Goal: Task Accomplishment & Management: Complete application form

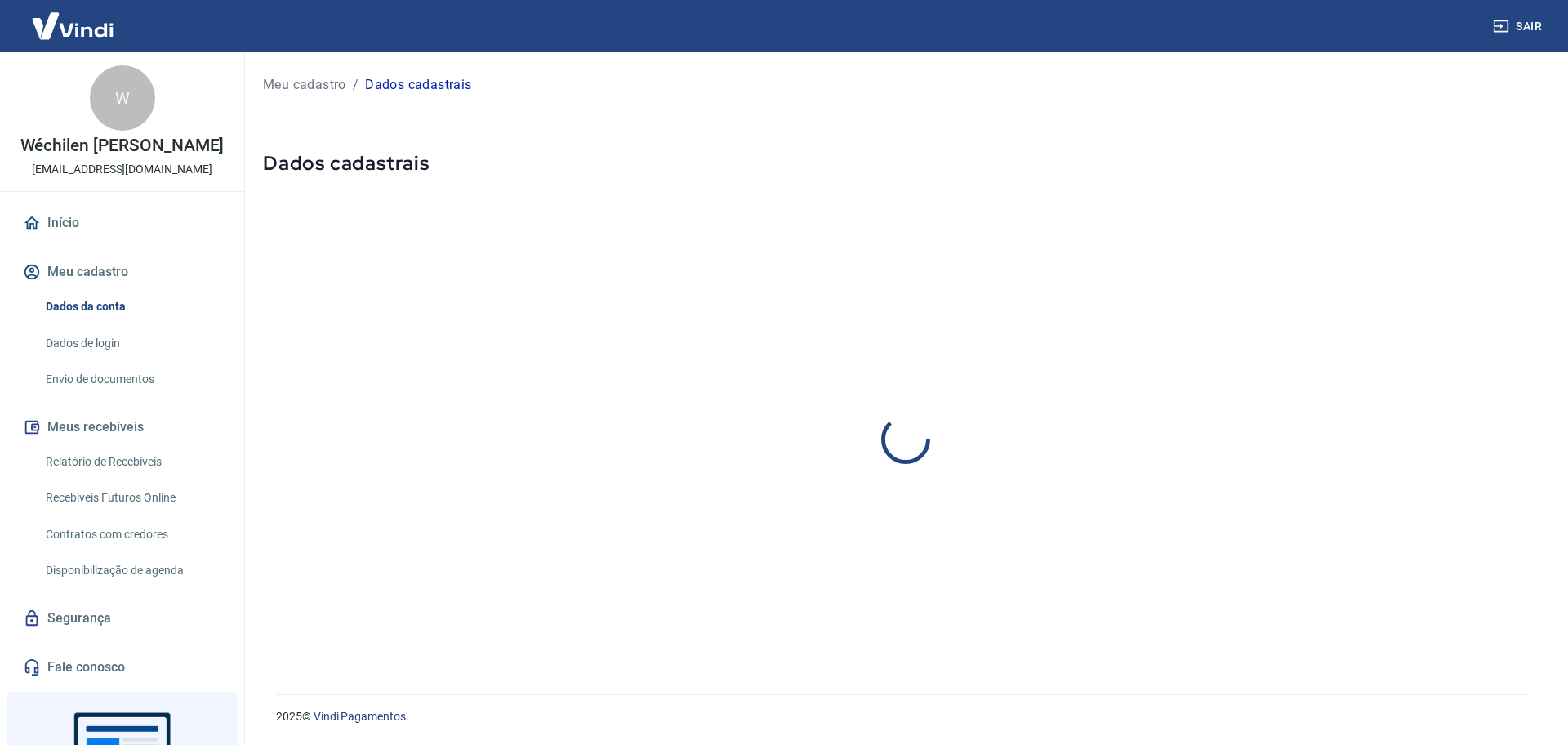
select select "RS"
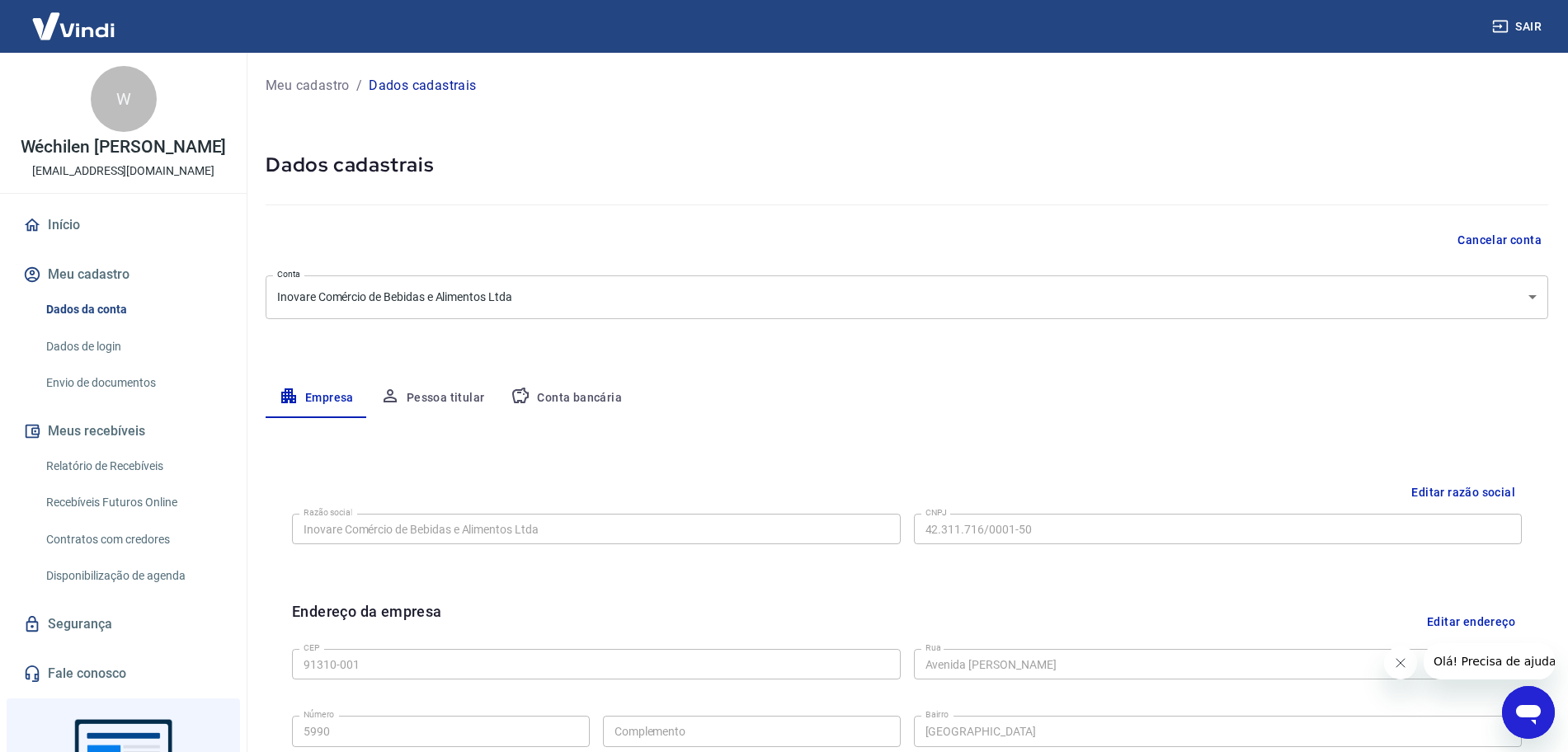
click at [137, 400] on link "Envio de documentos" at bounding box center [133, 384] width 188 height 34
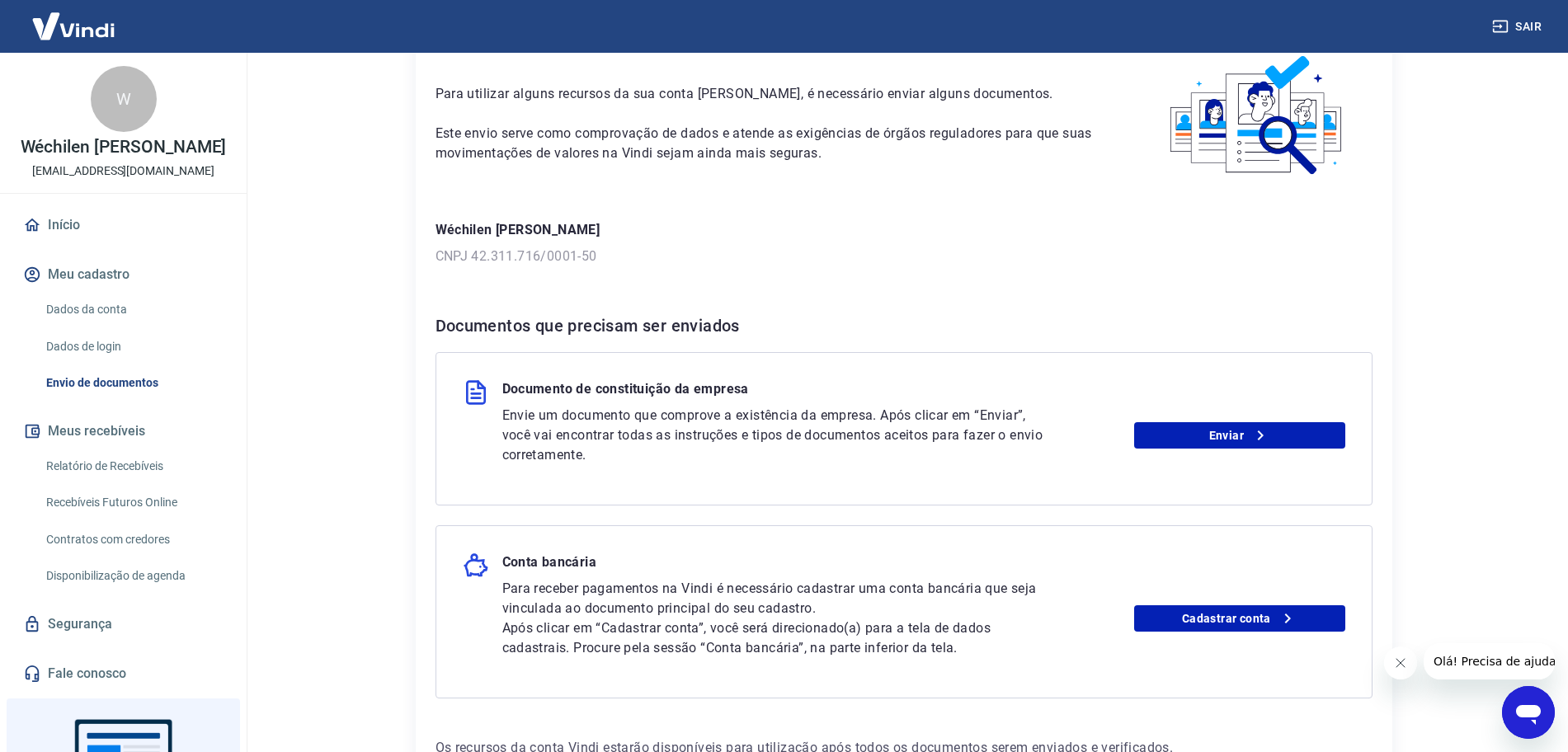
scroll to position [204, 0]
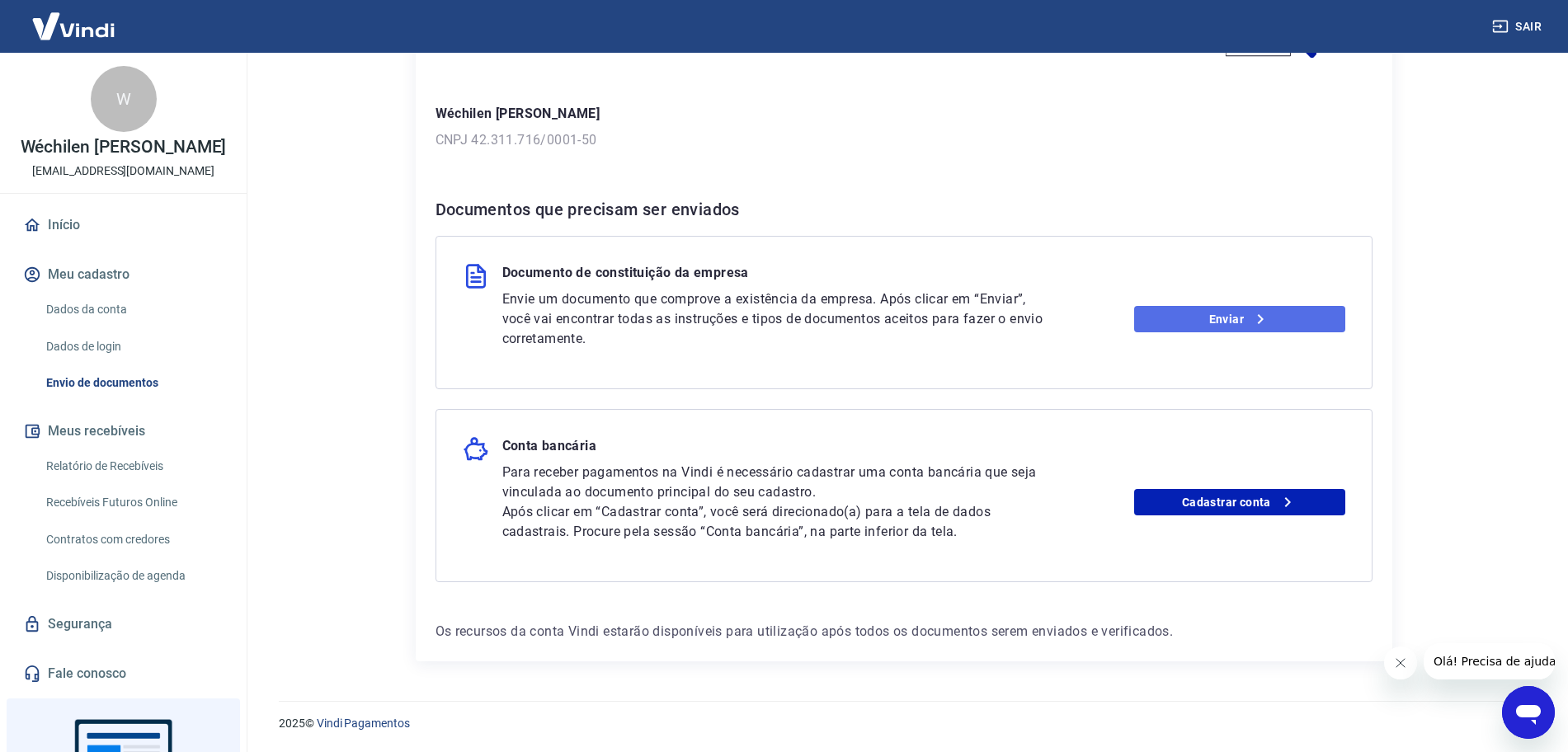
click at [1162, 320] on link "Enviar" at bounding box center [1239, 319] width 211 height 26
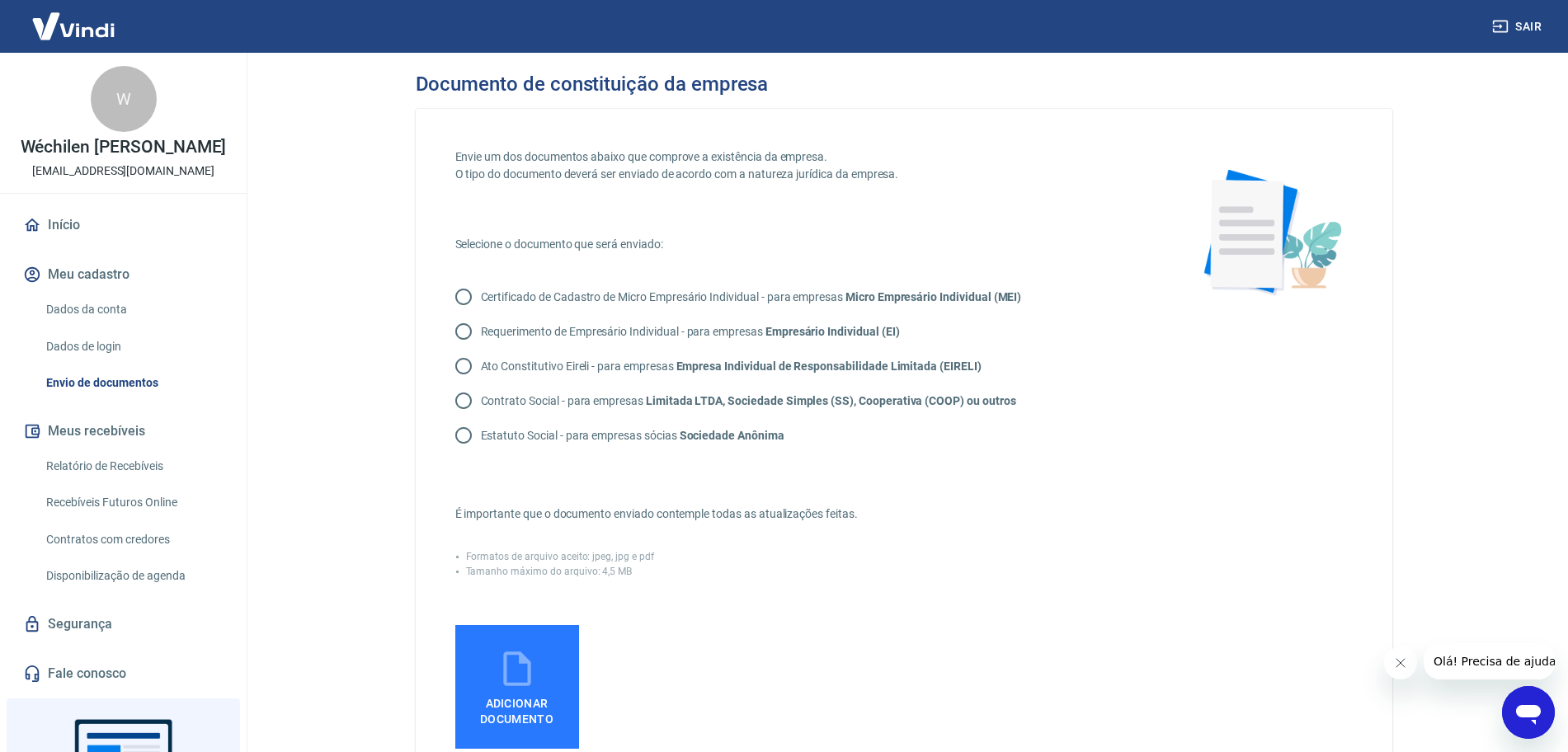
click at [473, 405] on input "Contrato Social - para empresas Limitada LTDA, Sociedade Simples (SS), Cooperat…" at bounding box center [463, 401] width 35 height 35
radio input "true"
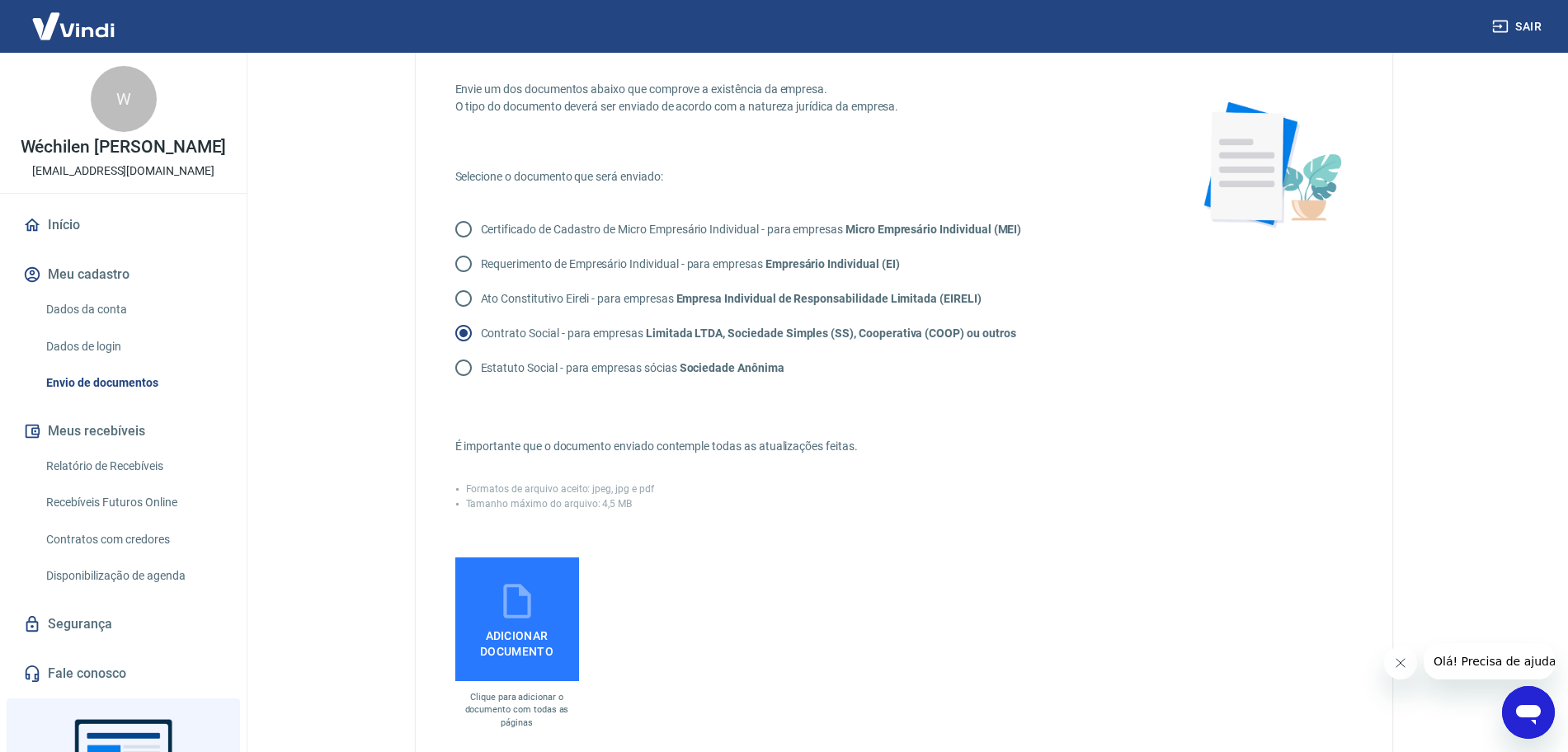
scroll to position [206, 0]
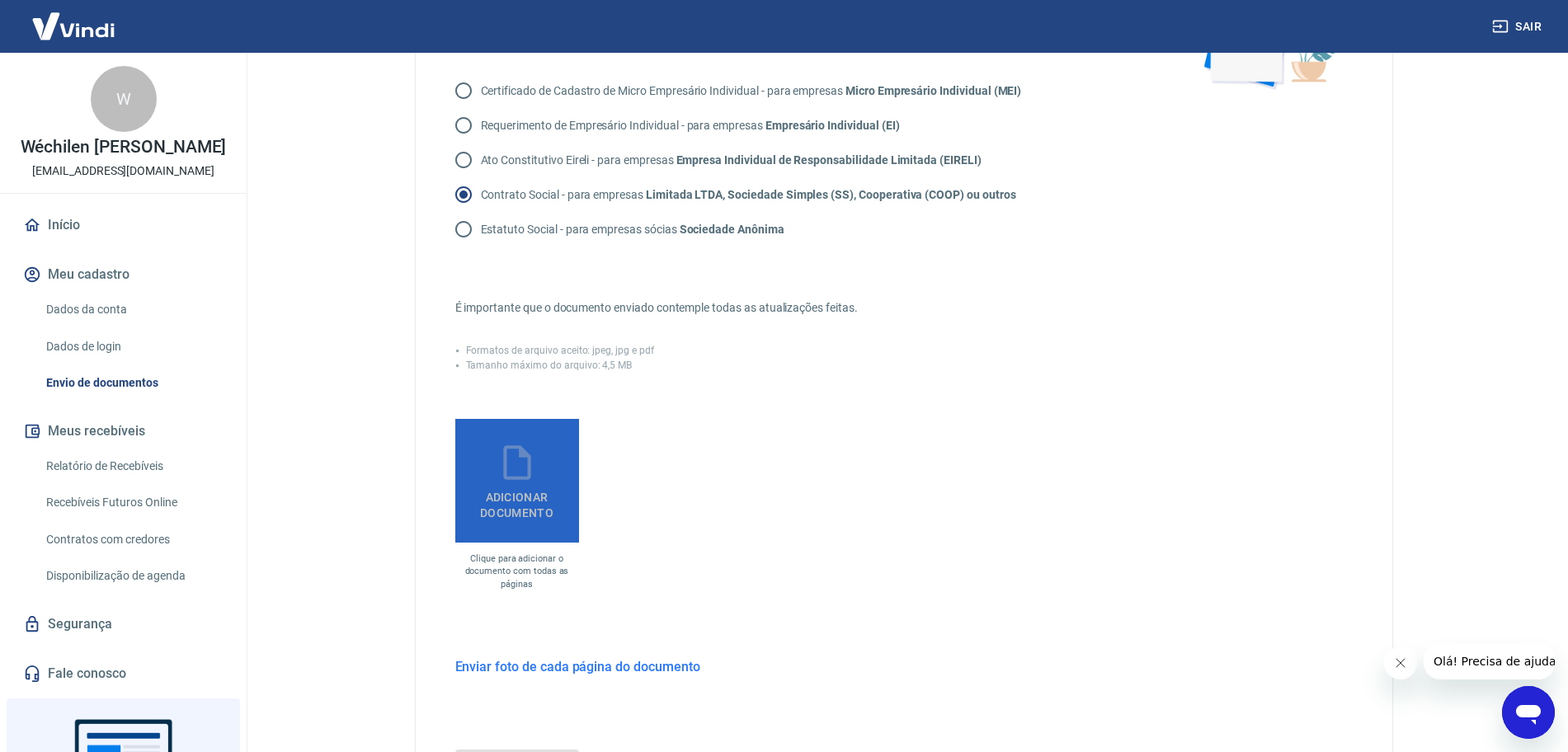
click at [530, 512] on span "Adicionar documento" at bounding box center [516, 501] width 110 height 37
click at [0, 0] on input "Adicionar documento" at bounding box center [0, 0] width 0 height 0
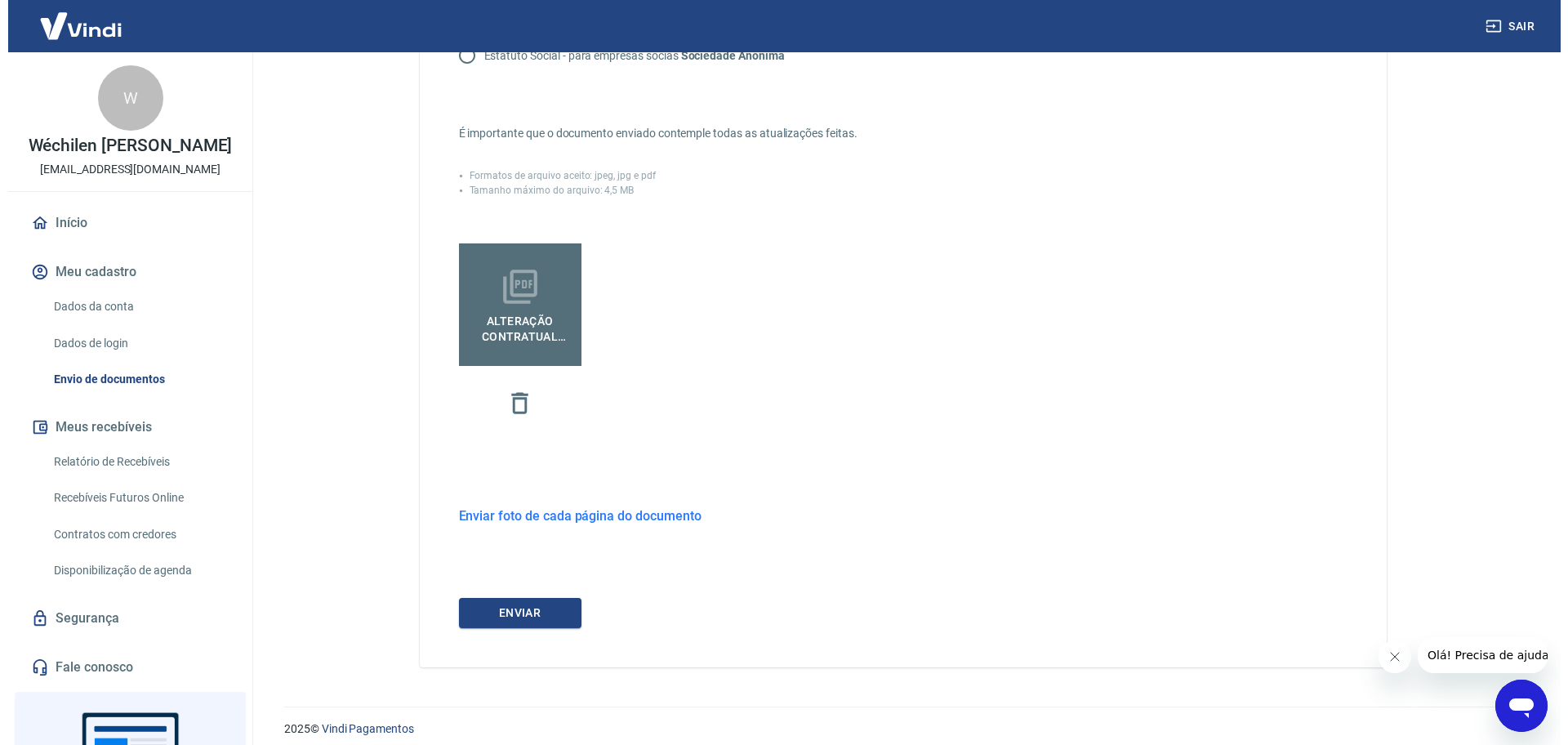
scroll to position [388, 0]
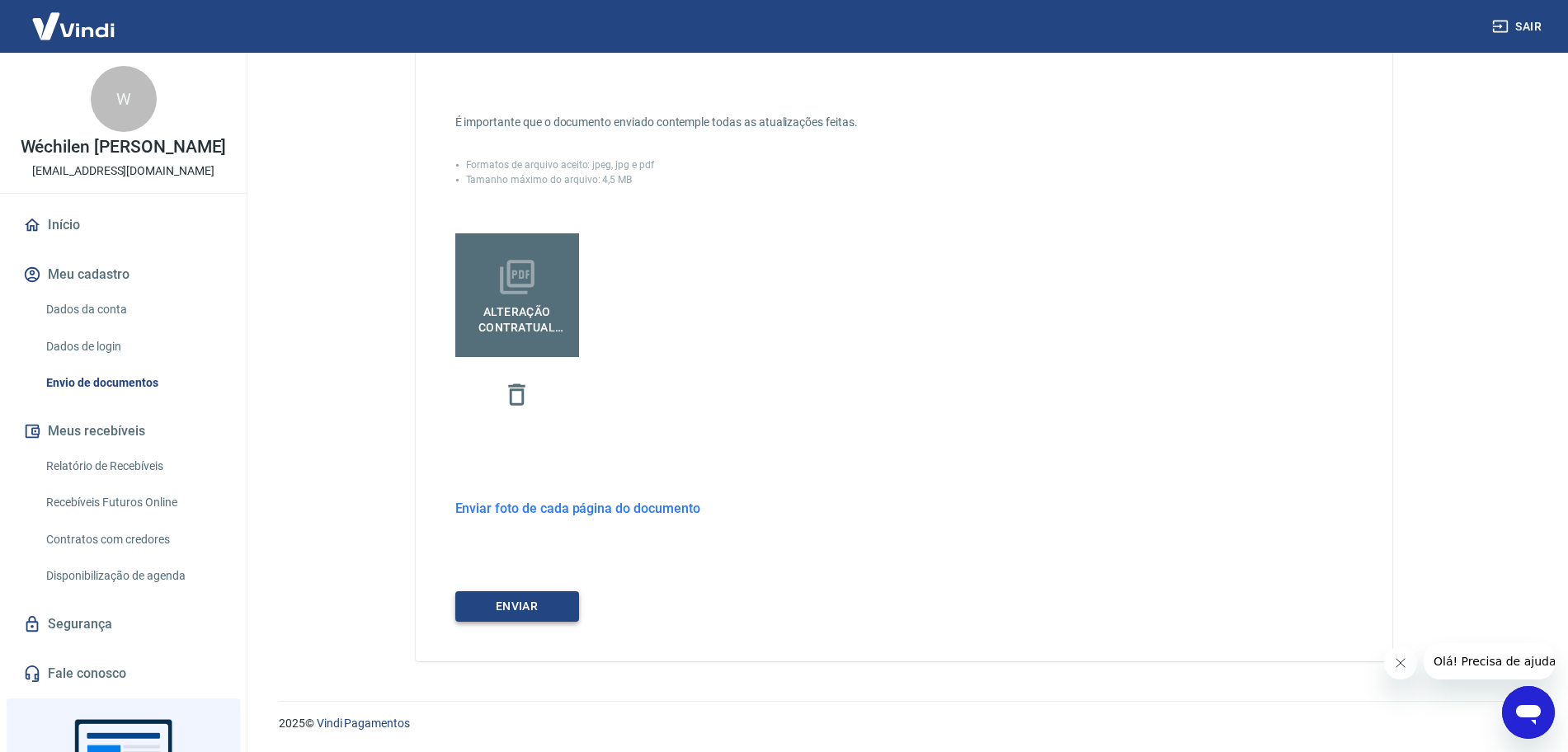
click at [527, 611] on button "ENVIAR" at bounding box center [516, 607] width 123 height 30
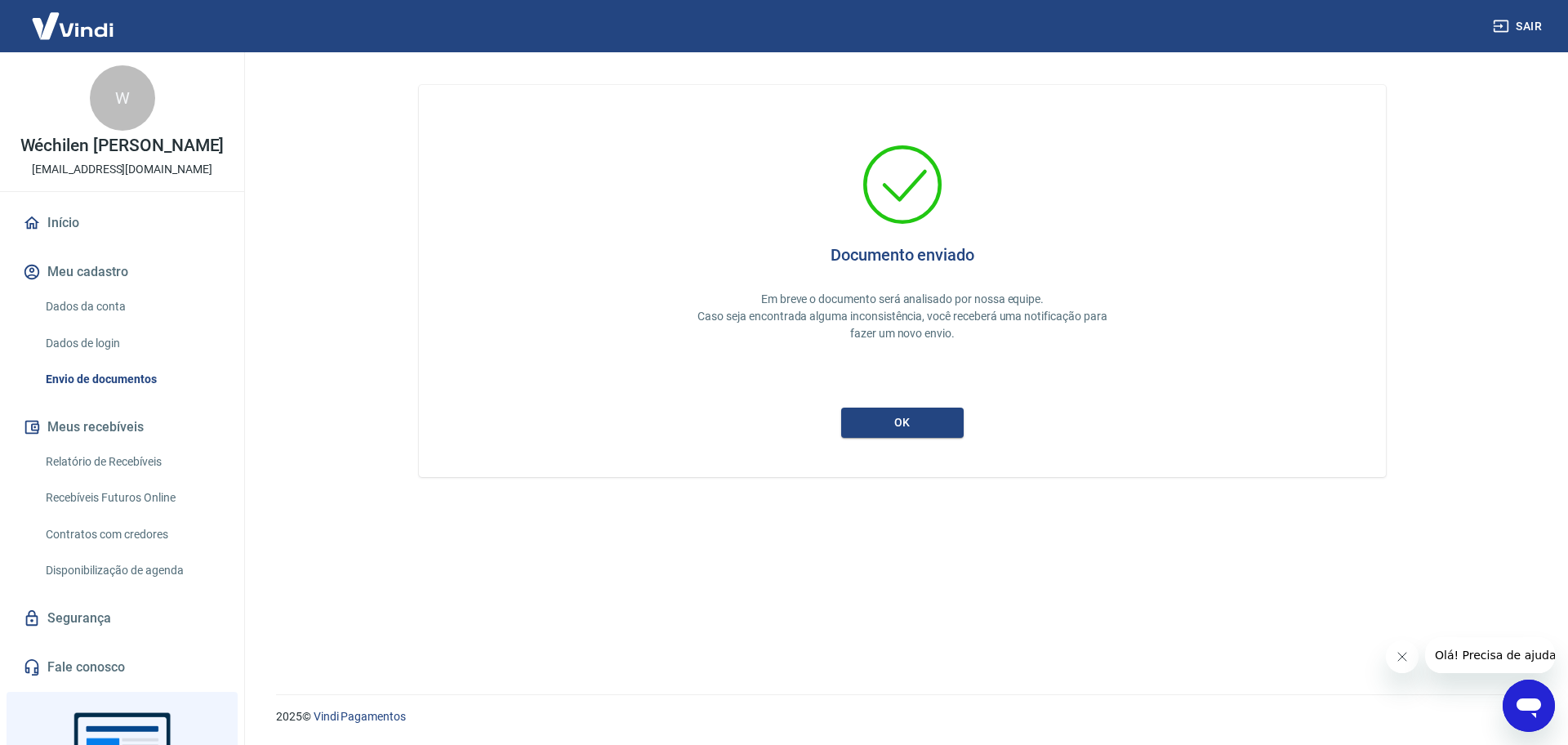
click at [120, 396] on link "Envio de documentos" at bounding box center [132, 380] width 186 height 34
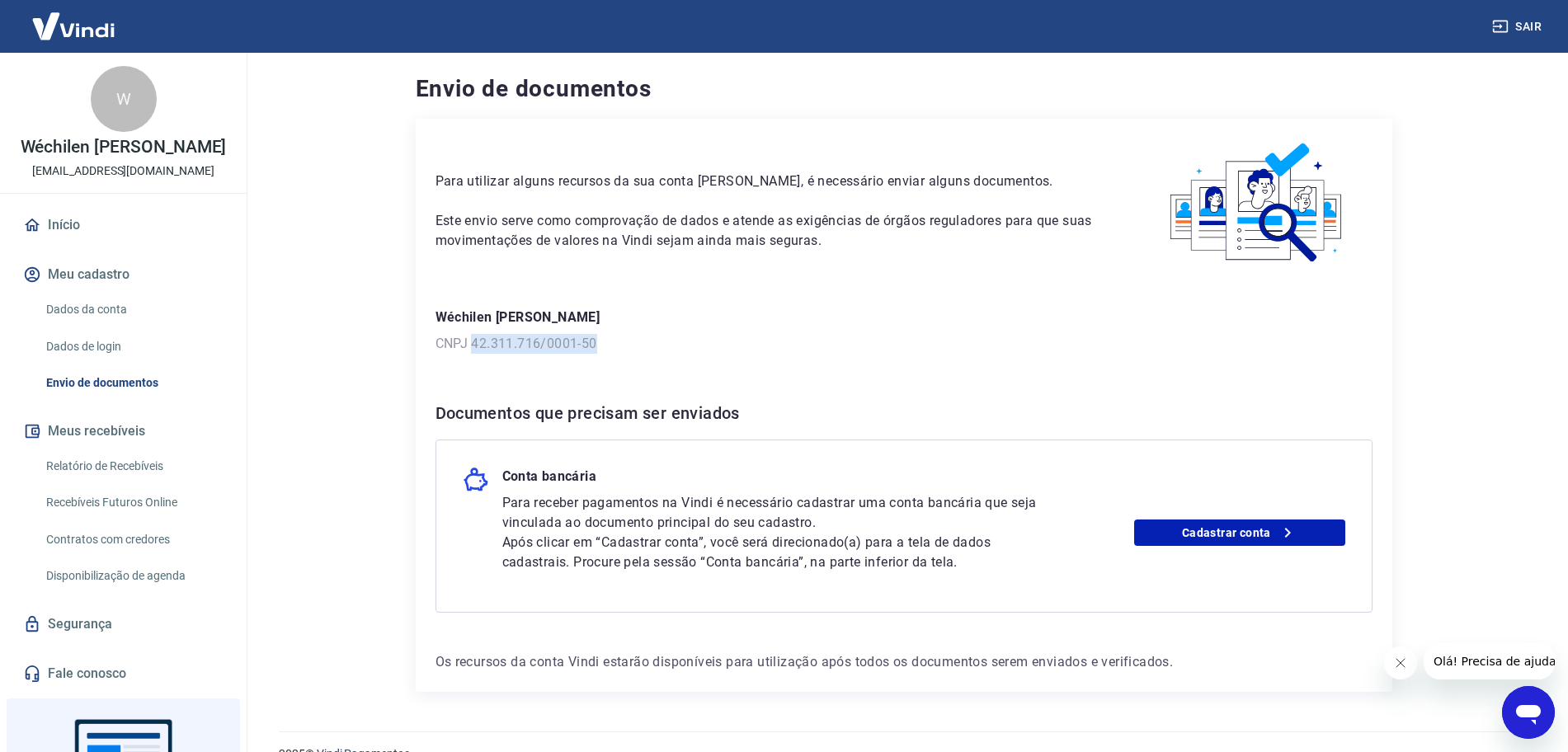
drag, startPoint x: 601, startPoint y: 339, endPoint x: 472, endPoint y: 347, distance: 129.2
click at [472, 347] on p "CNPJ 42.311.716/0001-50" at bounding box center [904, 343] width 937 height 20
copy p "42.311.716/0001-50"
click at [1008, 375] on div "Para utilizar alguns recursos da sua conta [PERSON_NAME], é necessário enviar a…" at bounding box center [904, 405] width 976 height 573
